Goal: Task Accomplishment & Management: Use online tool/utility

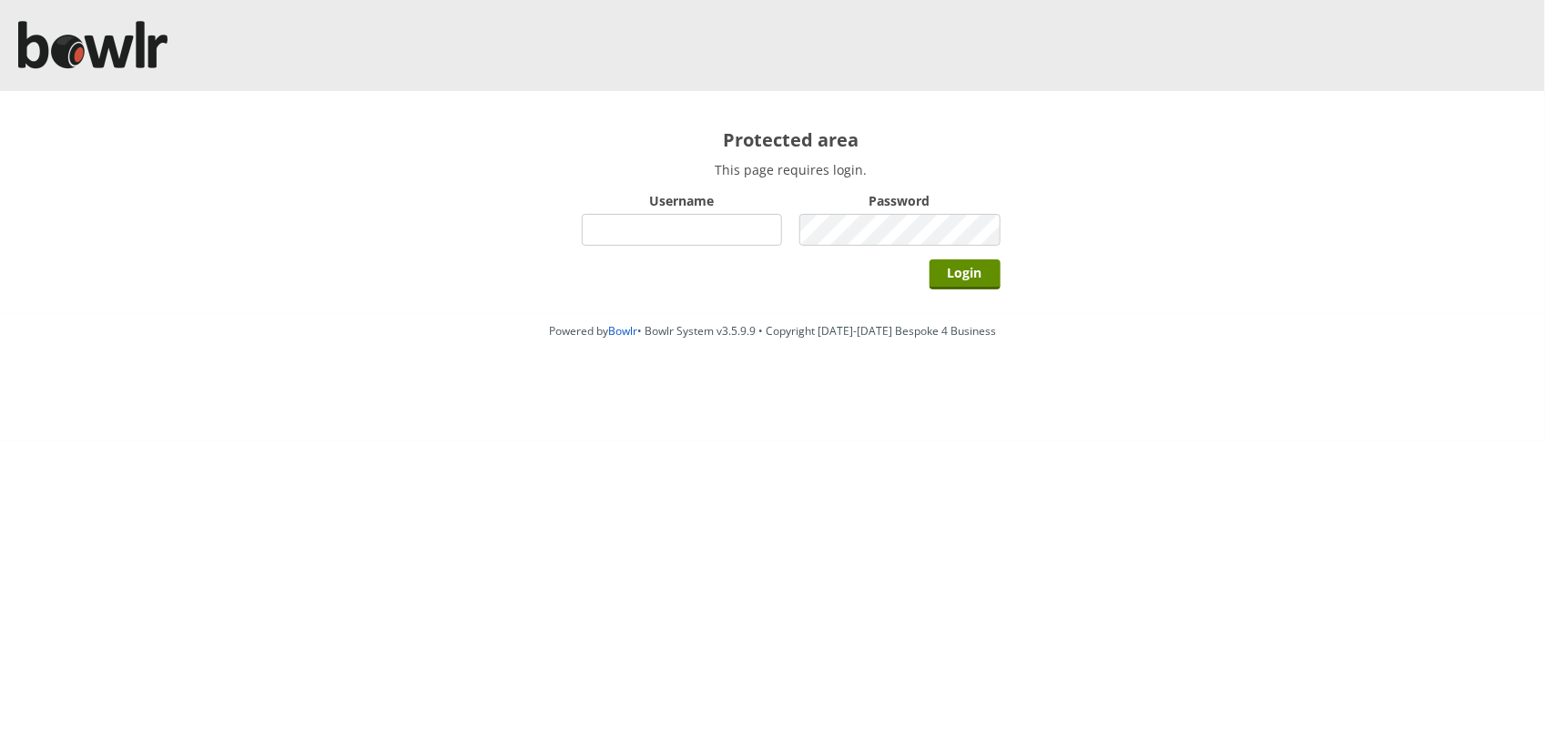
type input "hornseaindoorbowlsclub"
click at [930, 259] on input "Login" at bounding box center [965, 274] width 71 height 30
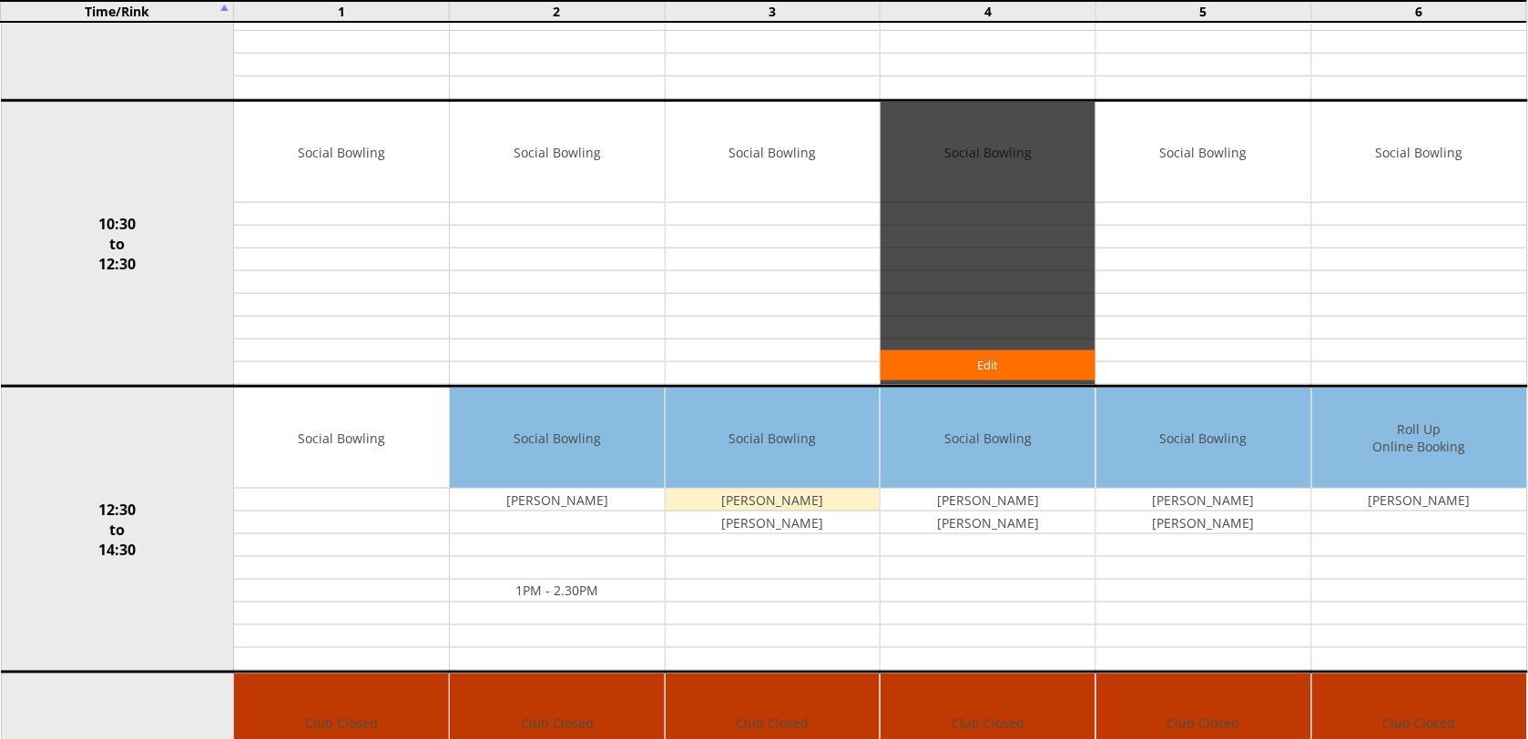
scroll to position [455, 0]
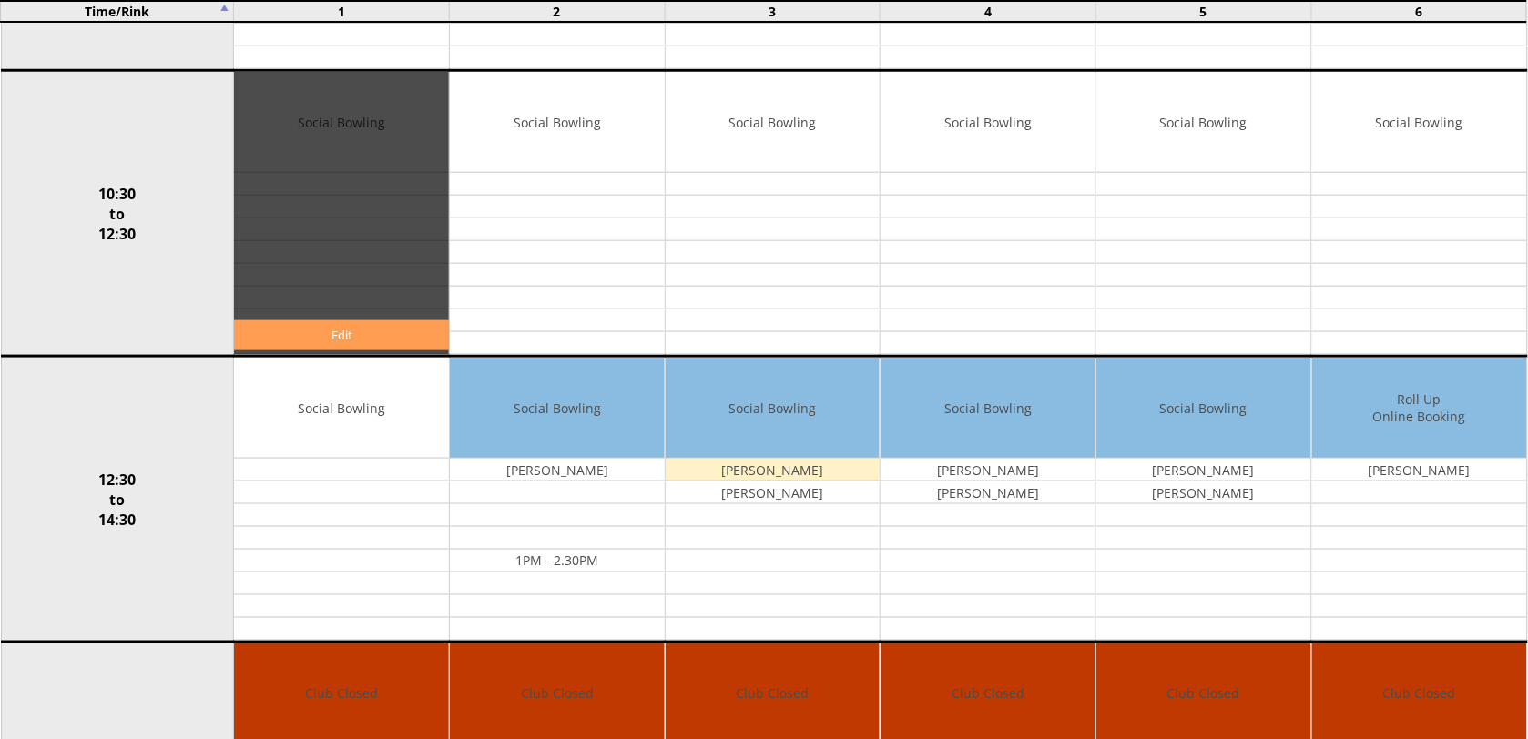
click at [374, 342] on link "Edit" at bounding box center [341, 335] width 215 height 30
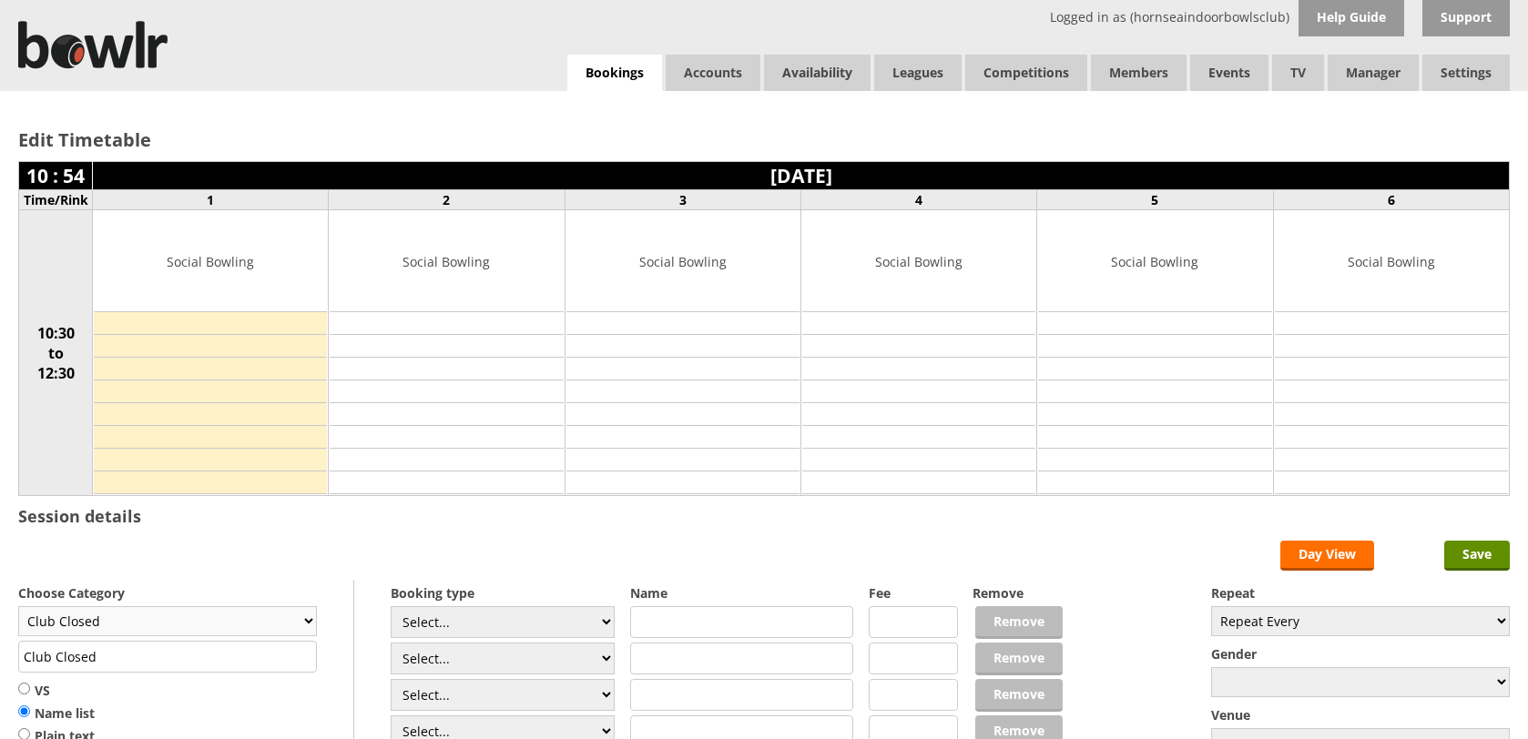
click at [250, 625] on select "Club Closed Singles League Triples League Pairs League Friendly Social Bowling …" at bounding box center [167, 621] width 299 height 30
select select "119"
click at [18, 609] on select "Club Closed Singles League Triples League Pairs League Friendly Social Bowling …" at bounding box center [167, 621] width 299 height 30
type input "Social Bowling"
click at [474, 617] on select "Select... Club Competition (Member) Club Competition (Visitor) National (Member…" at bounding box center [503, 622] width 224 height 32
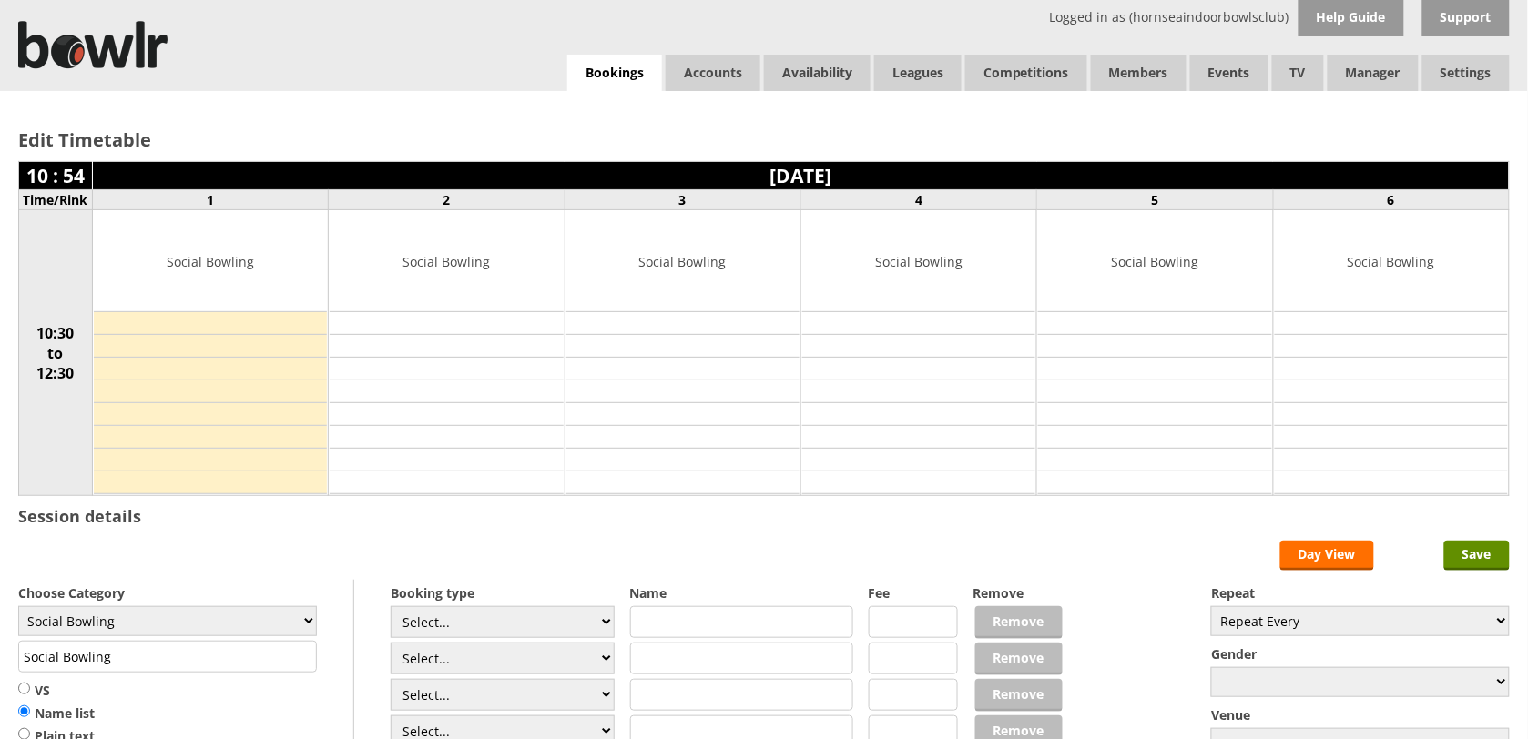
select select "1_54"
click at [391, 609] on select "Select... Club Competition (Member) Club Competition (Visitor) National (Member…" at bounding box center [503, 622] width 224 height 32
type input "3.0000"
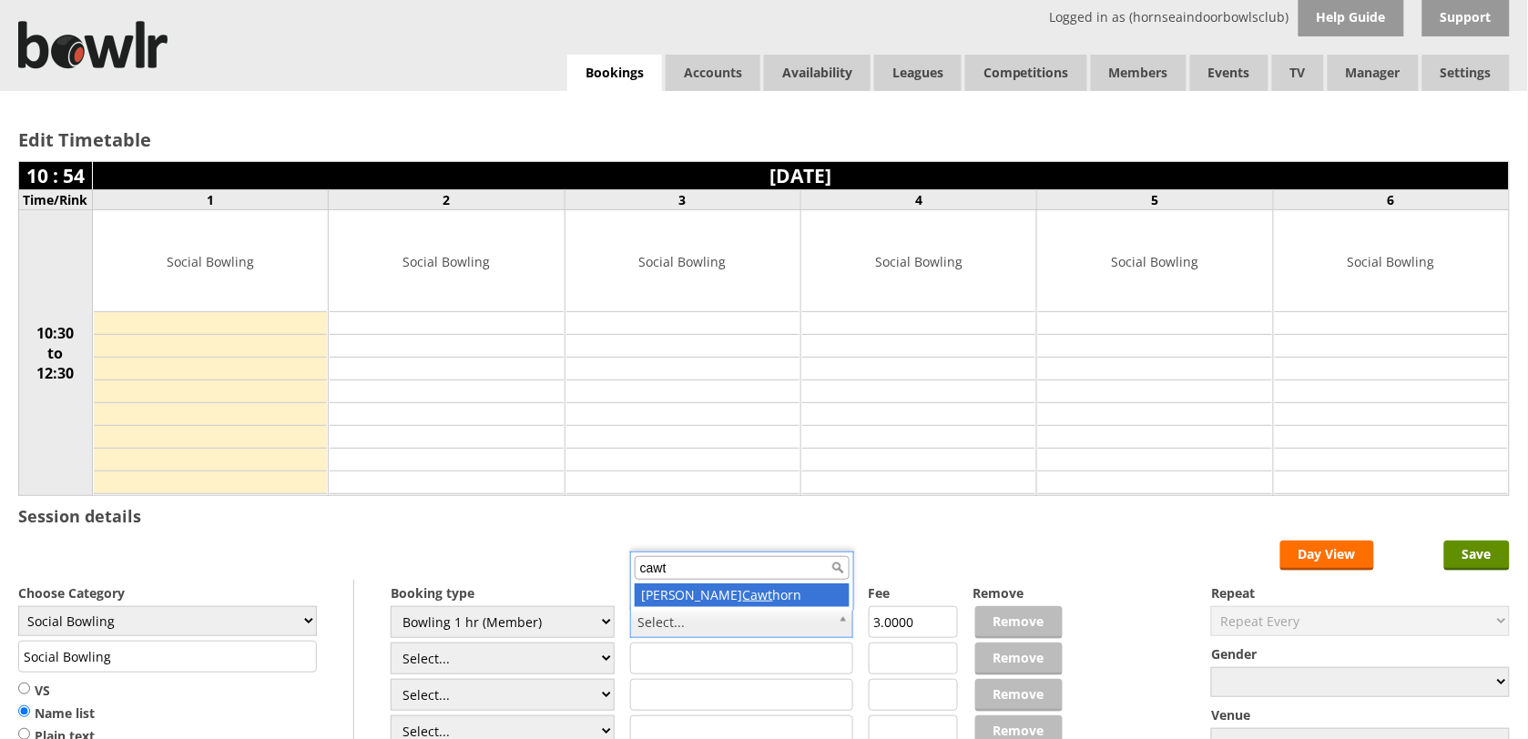
type input "cawt"
click at [697, 608] on div "cawt Tony Cawt horn" at bounding box center [742, 581] width 224 height 59
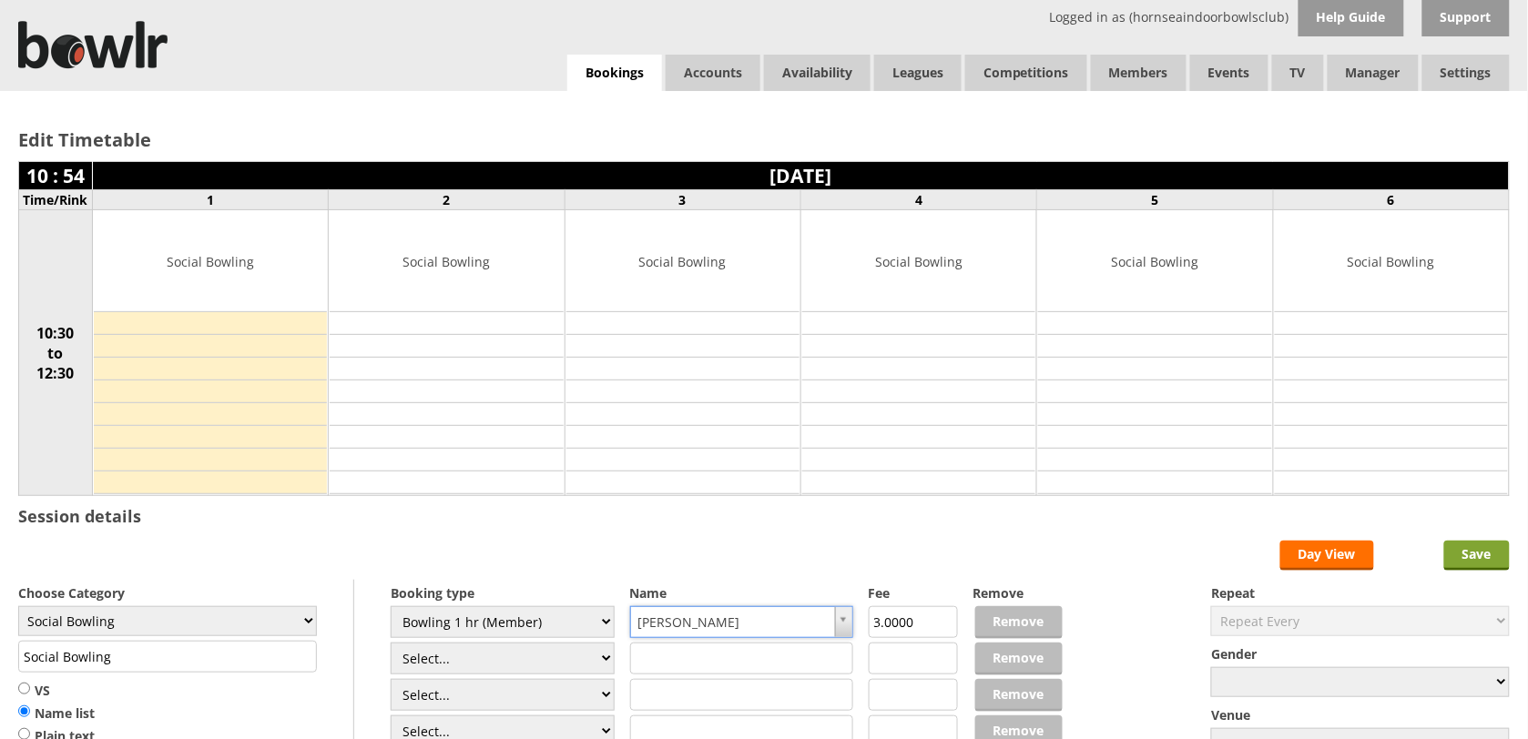
click at [1458, 560] on input "Save" at bounding box center [1477, 556] width 66 height 30
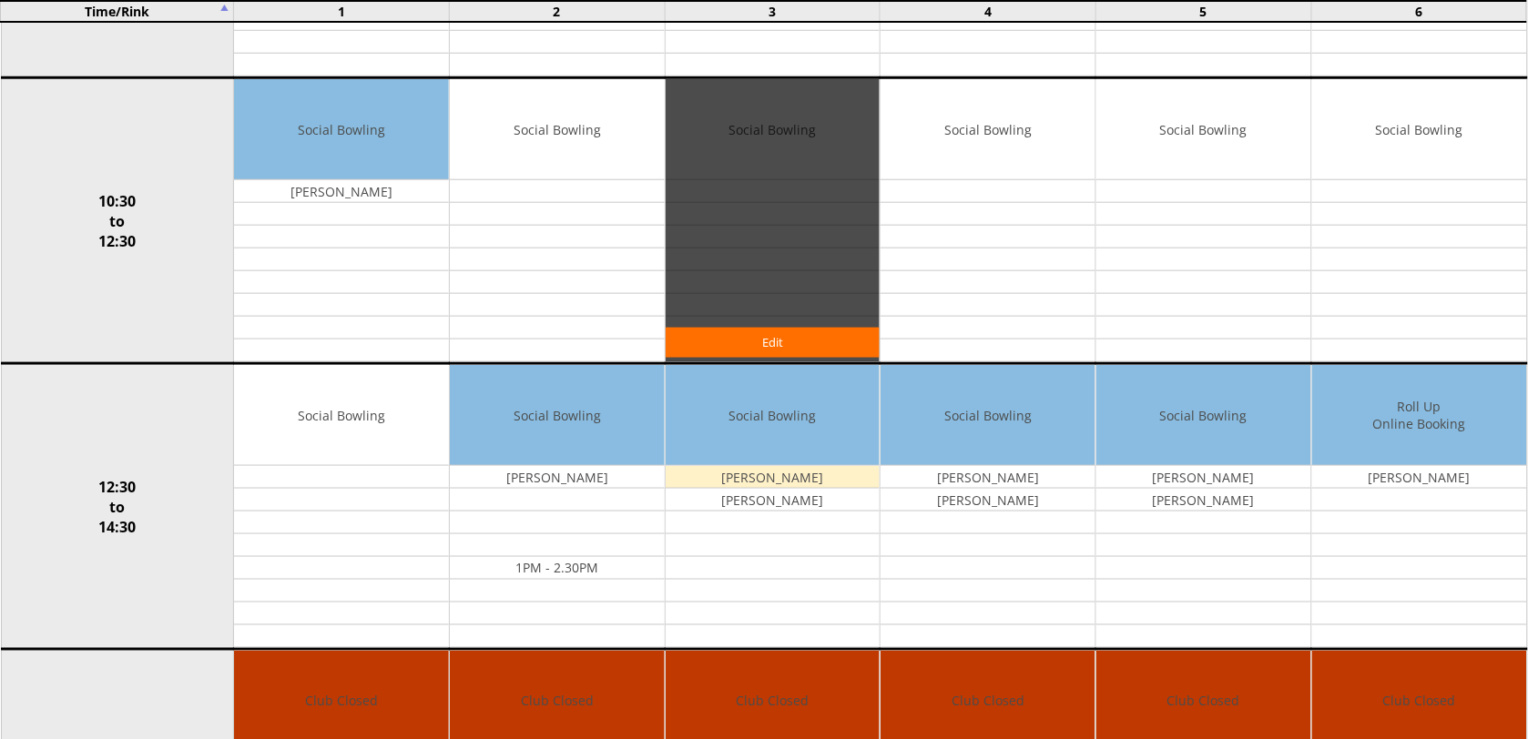
scroll to position [455, 0]
